Goal: Communication & Community: Answer question/provide support

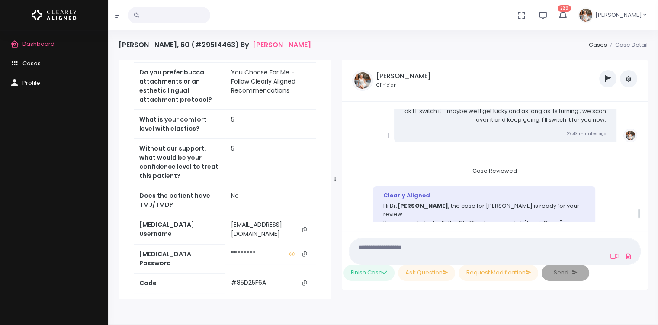
scroll to position [1802, 0]
click at [37, 67] on span "Cases" at bounding box center [31, 63] width 18 height 8
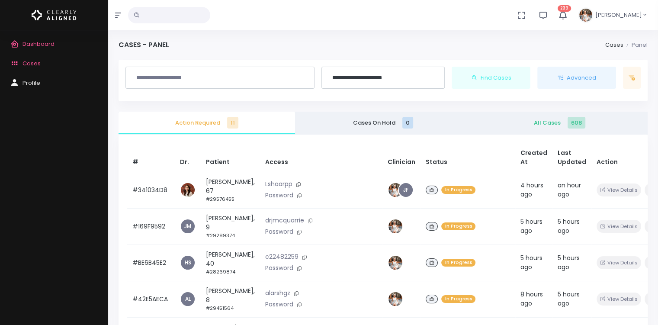
click at [208, 141] on div "# Dr. Patient Access Clinician Status Created At Last Updated Action #341034D8 …" at bounding box center [382, 296] width 529 height 325
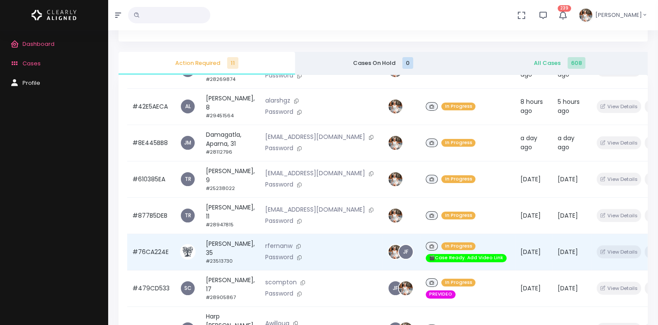
scroll to position [57, 0]
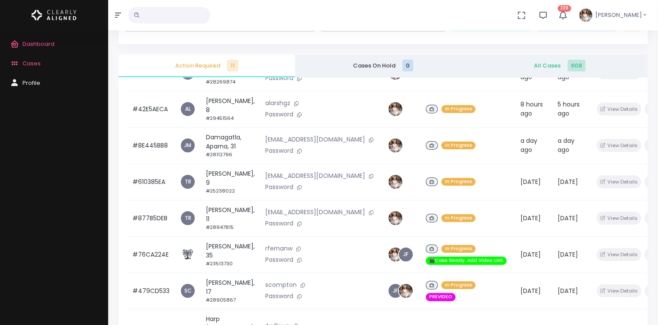
click at [511, 67] on span "All Cases 608" at bounding box center [559, 65] width 163 height 9
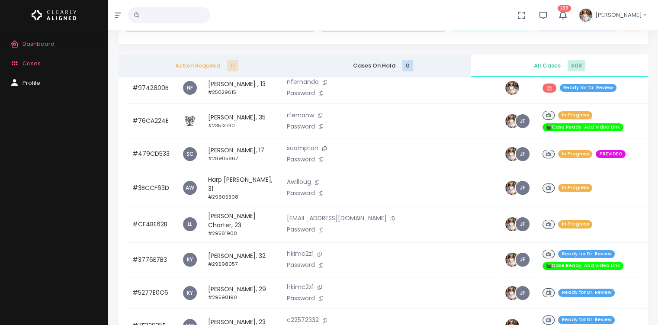
scroll to position [260, 0]
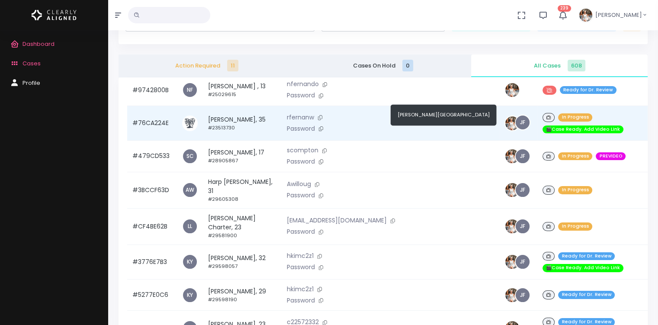
click at [515, 129] on span "JF" at bounding box center [522, 122] width 14 height 14
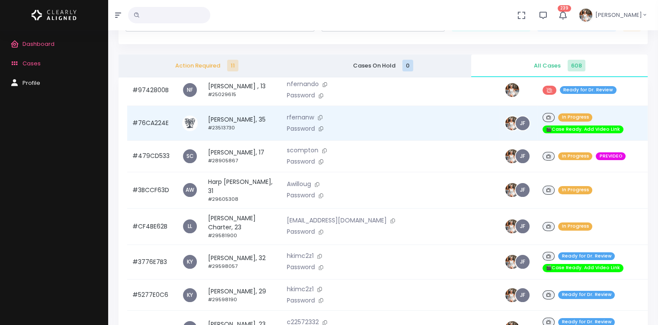
click at [322, 122] on p "rfernanw" at bounding box center [390, 118] width 207 height 10
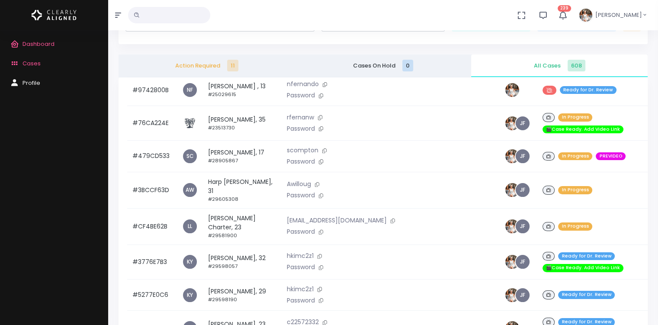
click at [567, 12] on icon "button" at bounding box center [563, 15] width 10 height 10
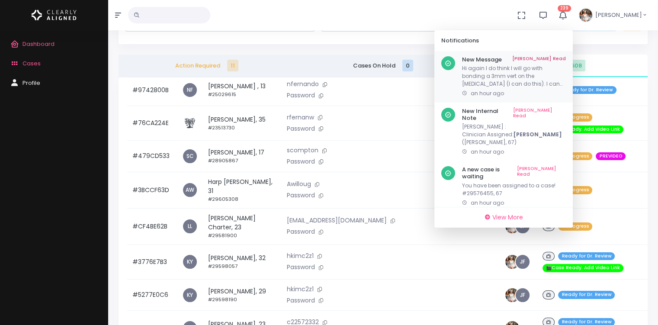
click at [527, 73] on p "Hi again I do think I will go with bonding a 3mm vert on the [MEDICAL_DATA] (I …" at bounding box center [514, 75] width 104 height 23
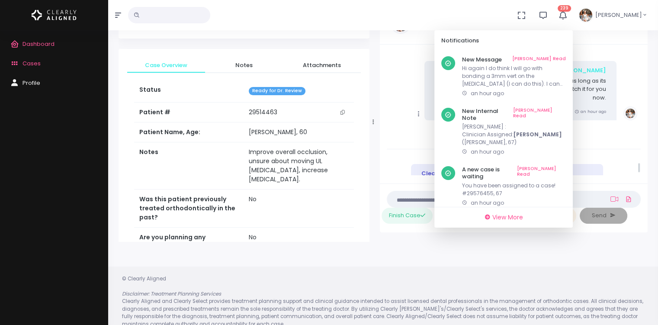
scroll to position [1961, 0]
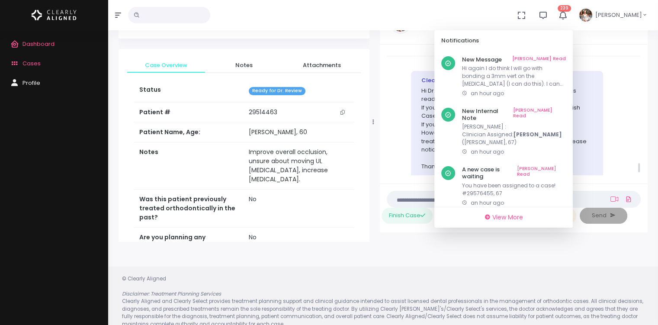
drag, startPoint x: 291, startPoint y: 122, endPoint x: 374, endPoint y: 118, distance: 83.6
click at [374, 118] on div at bounding box center [373, 122] width 4 height 234
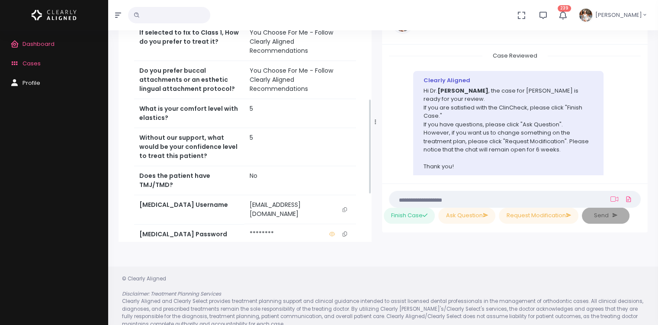
scroll to position [292, 0]
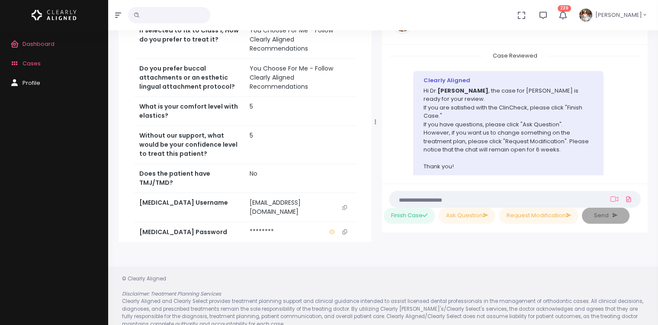
drag, startPoint x: 316, startPoint y: 187, endPoint x: 346, endPoint y: 190, distance: 30.5
click at [346, 205] on icon "scrollable content" at bounding box center [344, 207] width 4 height 5
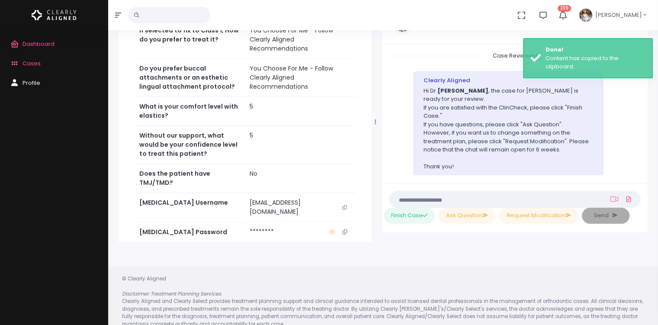
click at [343, 205] on icon "scrollable content" at bounding box center [344, 207] width 4 height 5
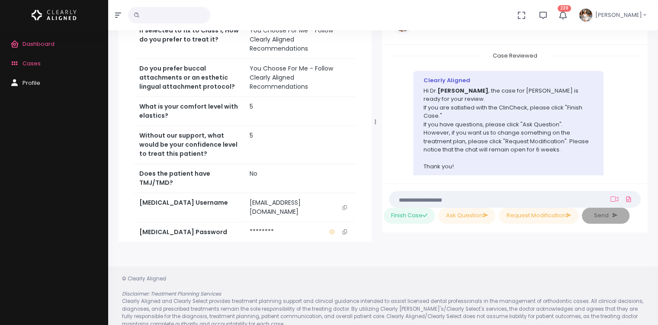
click at [444, 200] on textarea at bounding box center [497, 199] width 207 height 10
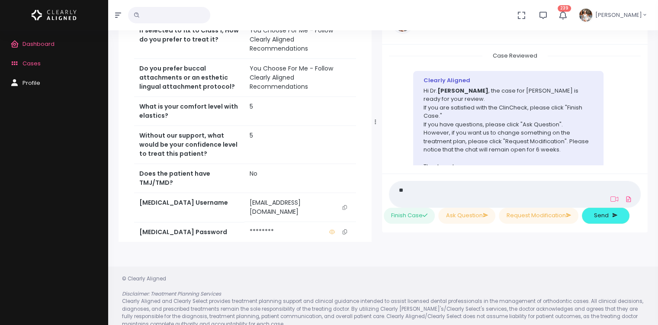
type textarea "*"
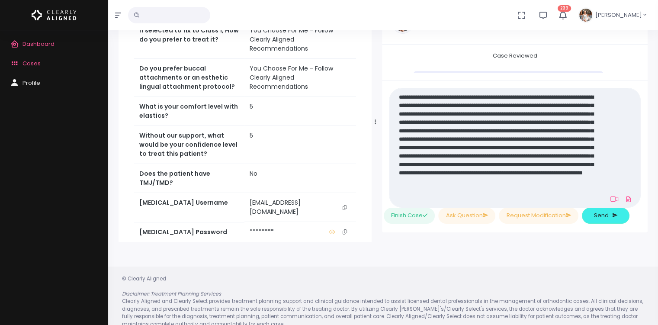
scroll to position [0, 0]
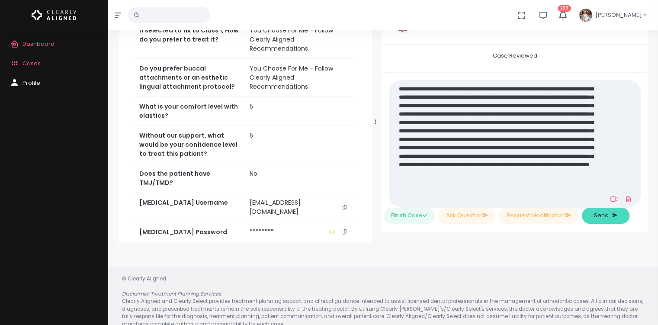
type textarea "**********"
click at [605, 217] on span "Send" at bounding box center [601, 215] width 15 height 9
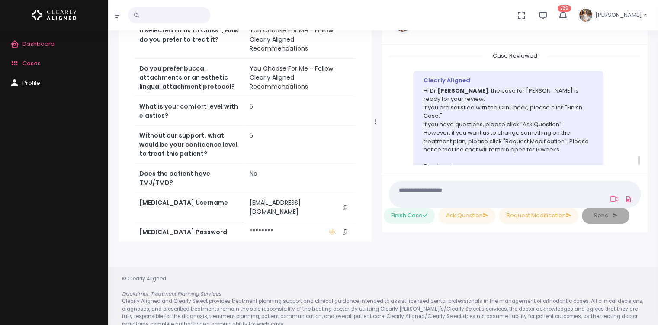
scroll to position [2170, 0]
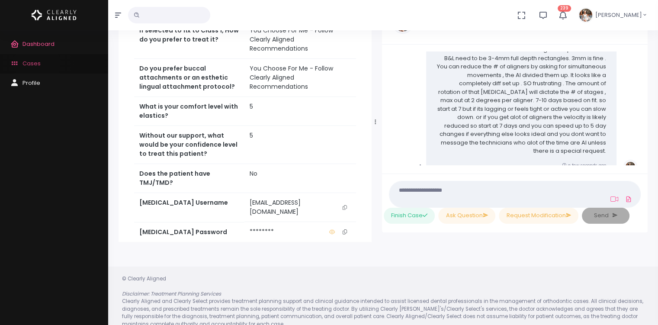
click at [37, 63] on span "Cases" at bounding box center [31, 63] width 18 height 8
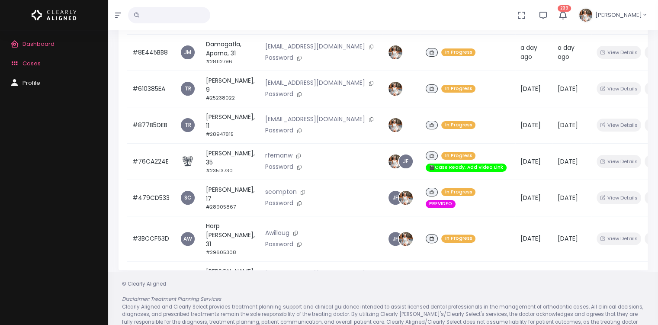
scroll to position [133, 0]
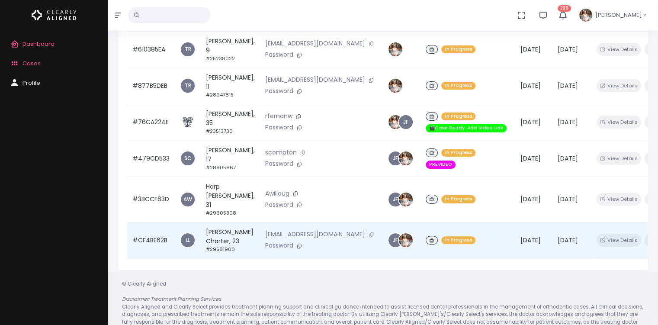
click at [148, 236] on td "#CF4BE62B" at bounding box center [151, 240] width 48 height 36
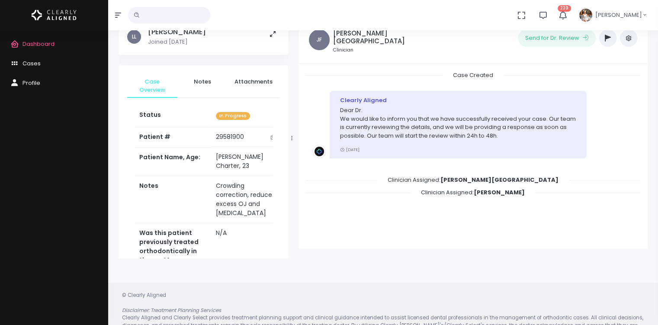
scroll to position [69, 0]
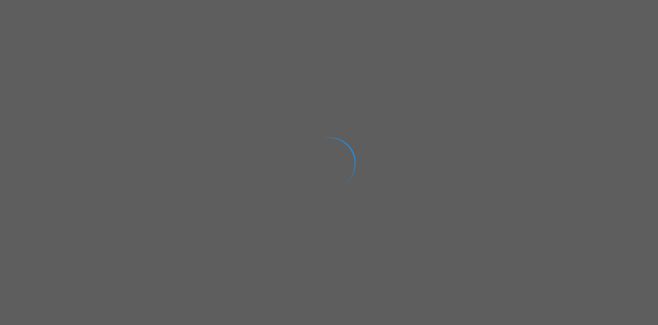
select select "**********"
